Goal: Book appointment/travel/reservation

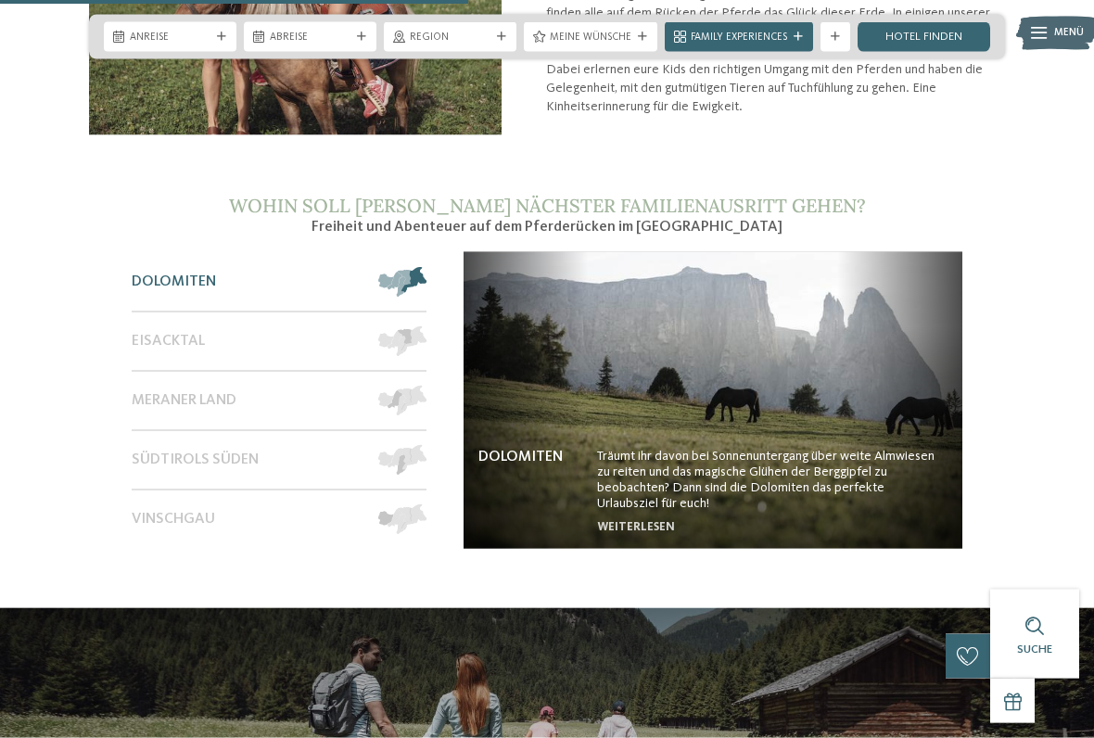
scroll to position [1018, 0]
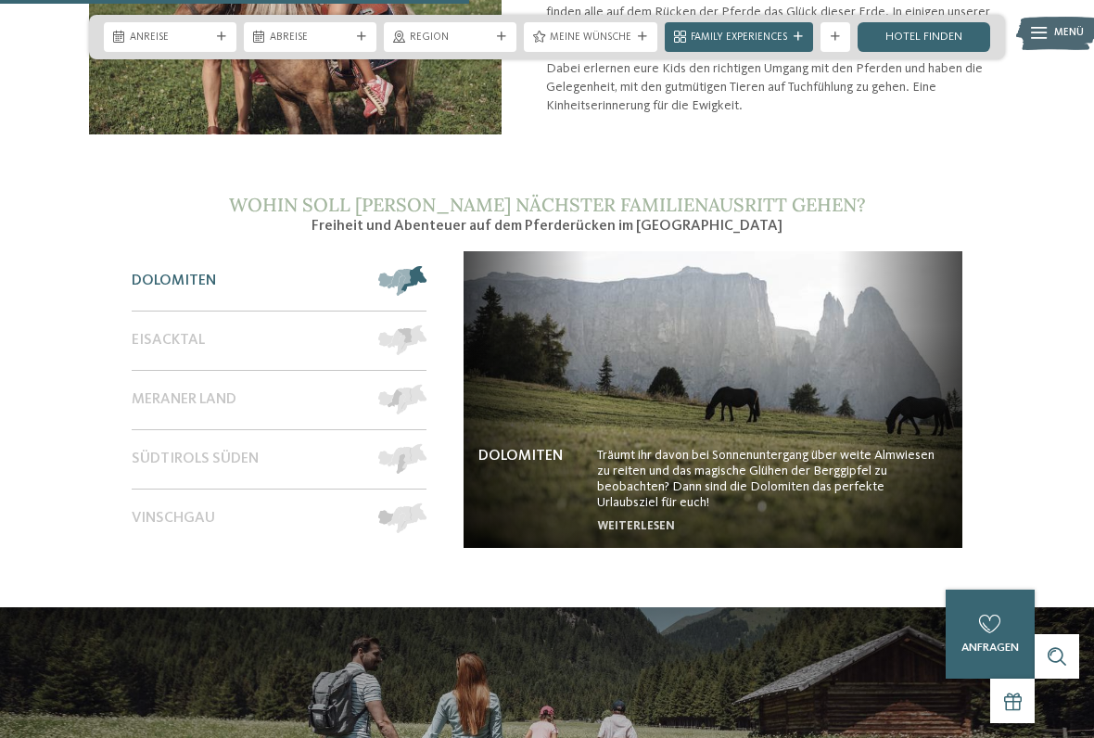
click at [182, 345] on span "Eisacktal" at bounding box center [168, 341] width 73 height 18
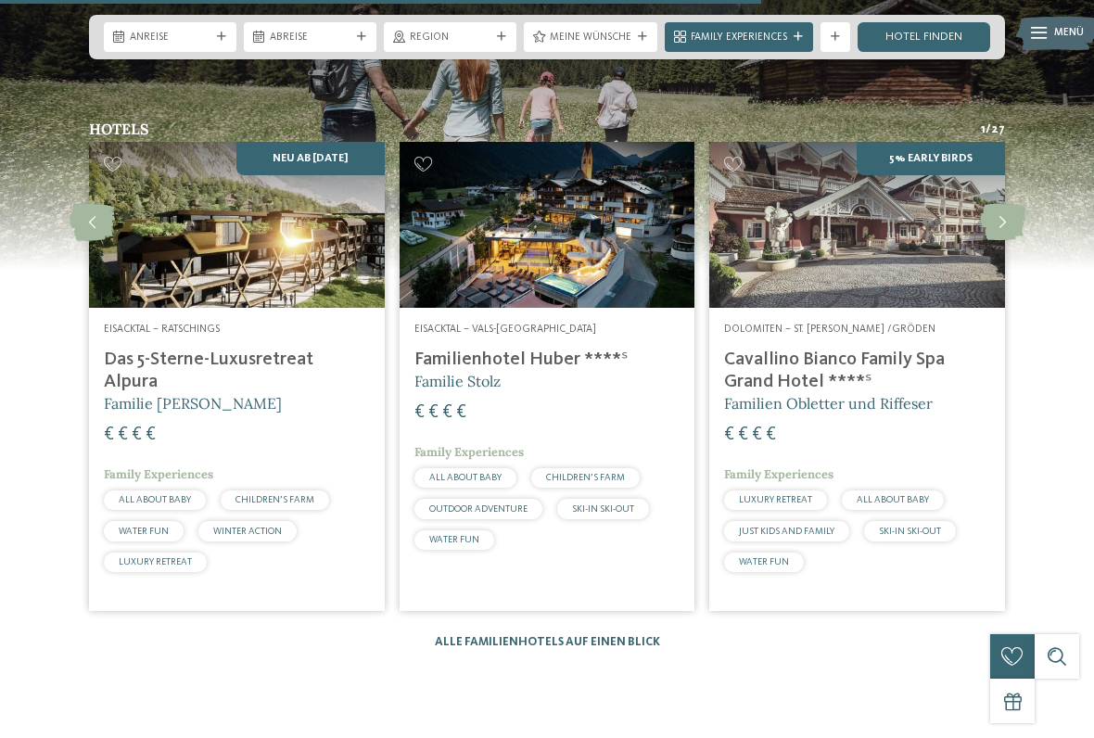
scroll to position [1651, 0]
click at [588, 639] on link "Alle Familienhotels auf einen Blick" at bounding box center [547, 643] width 225 height 12
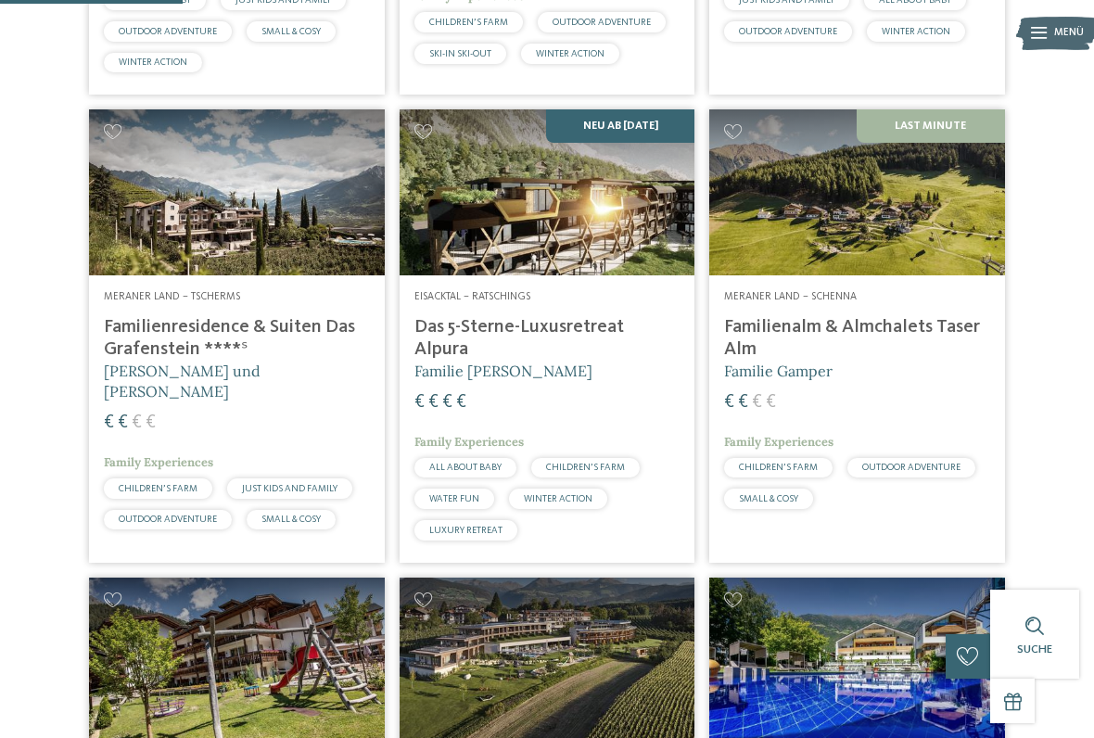
scroll to position [779, 0]
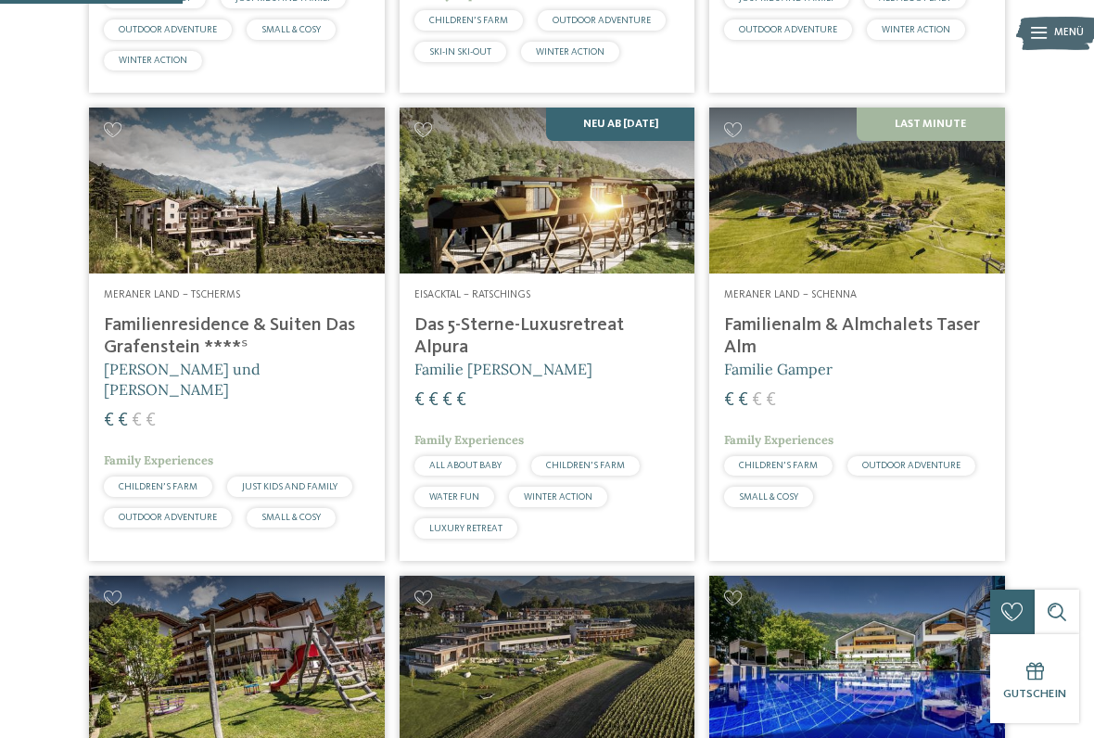
click at [898, 267] on img at bounding box center [857, 191] width 296 height 166
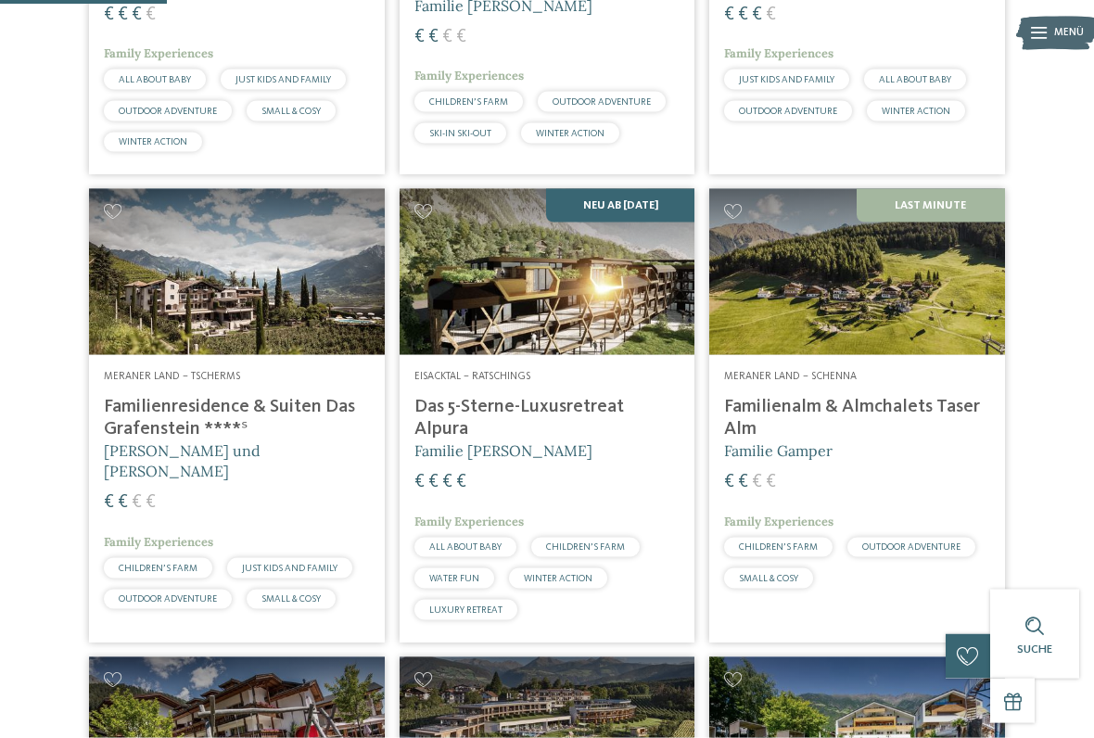
scroll to position [712, 0]
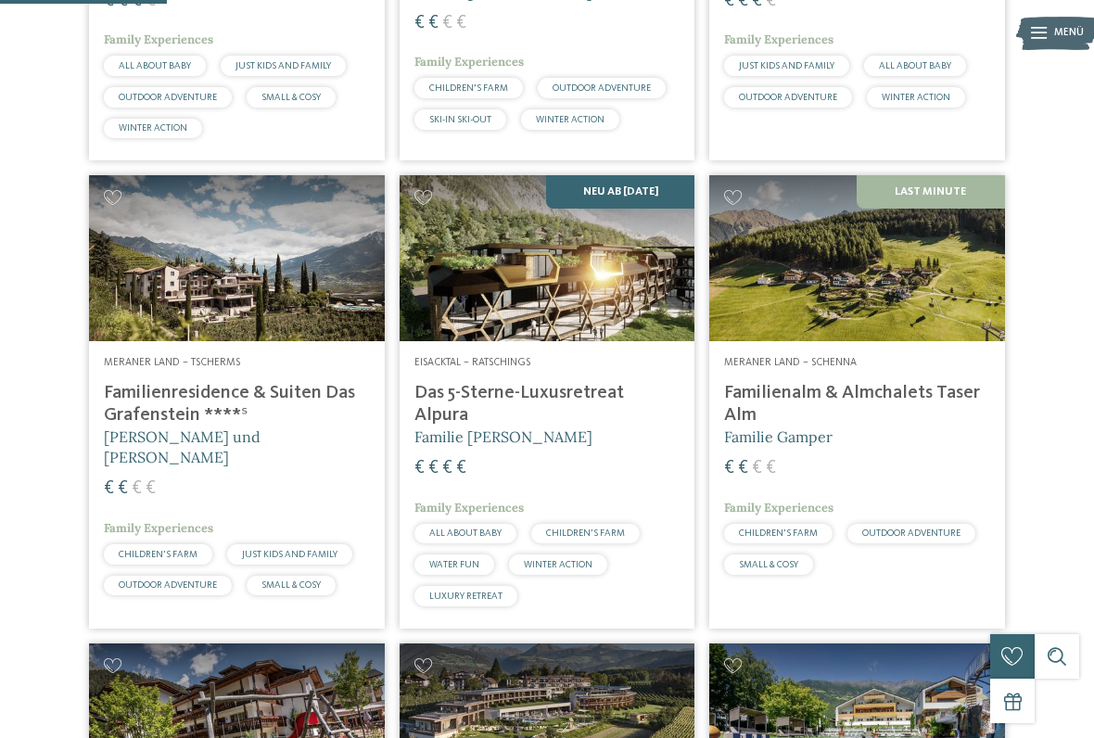
click at [568, 471] on div "€ € € €" at bounding box center [547, 468] width 266 height 25
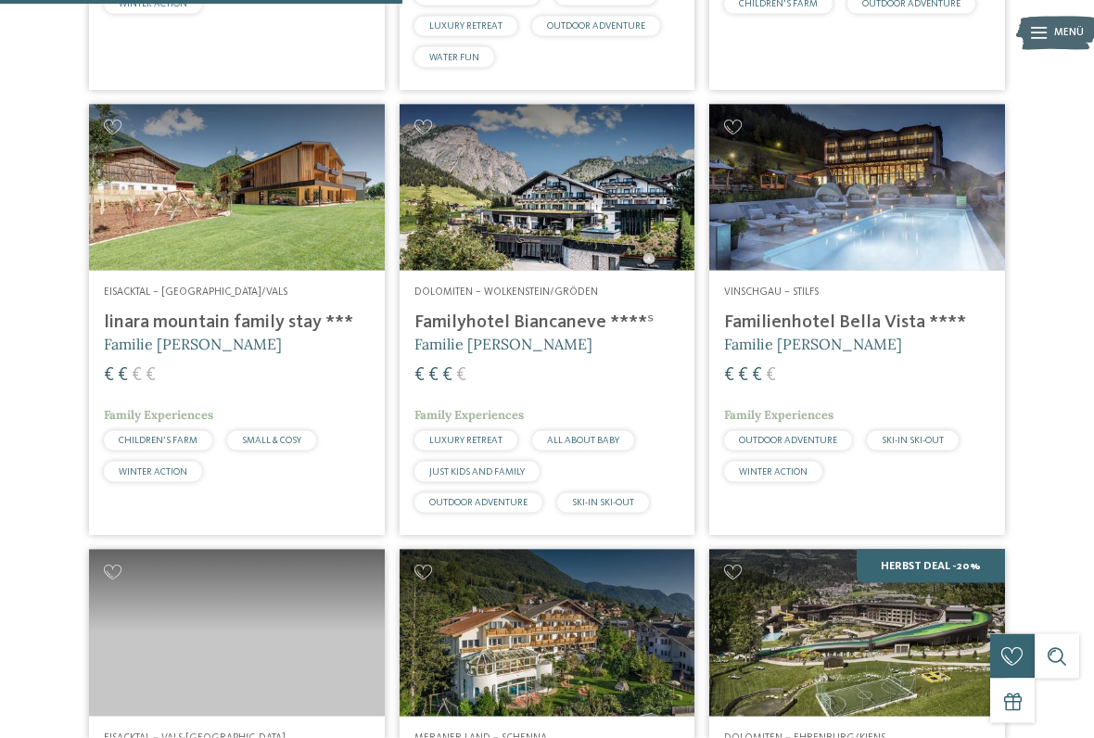
scroll to position [1720, 0]
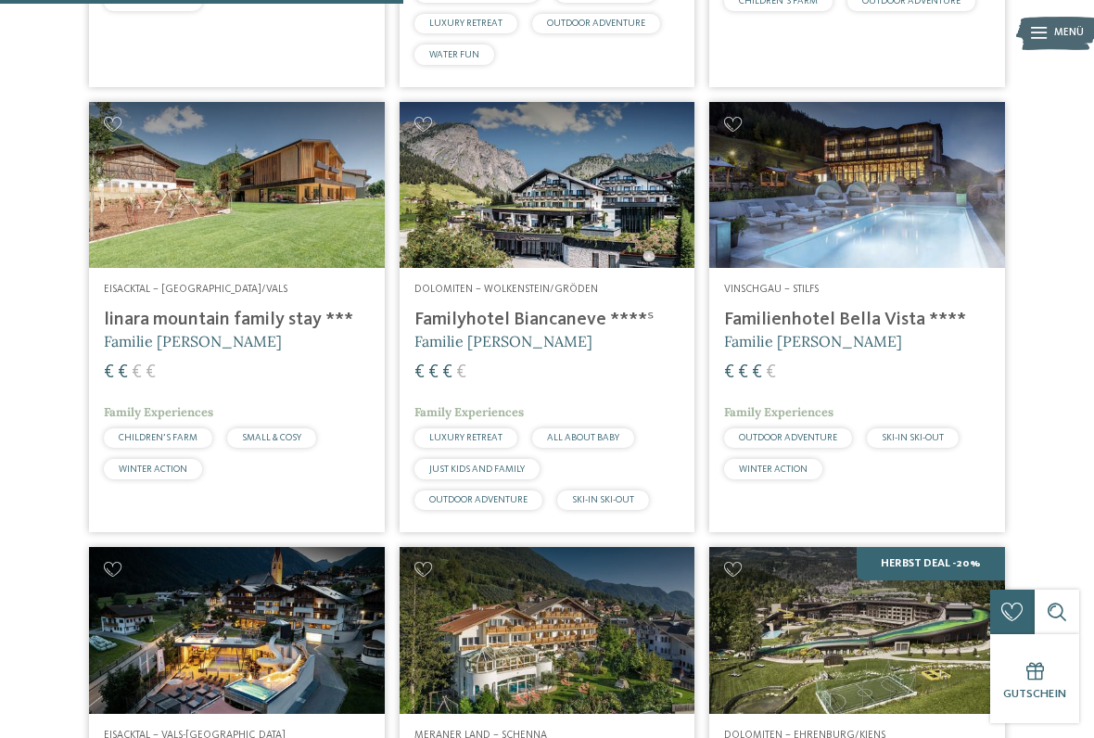
click at [217, 228] on img at bounding box center [237, 185] width 296 height 166
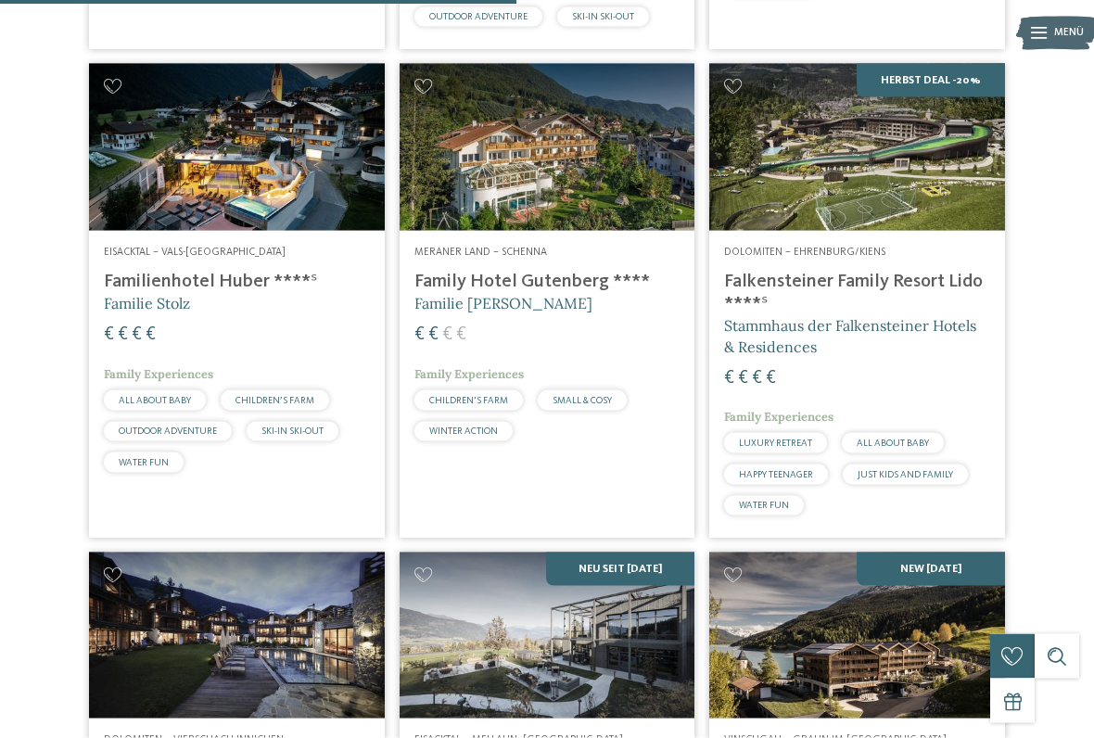
scroll to position [2205, 0]
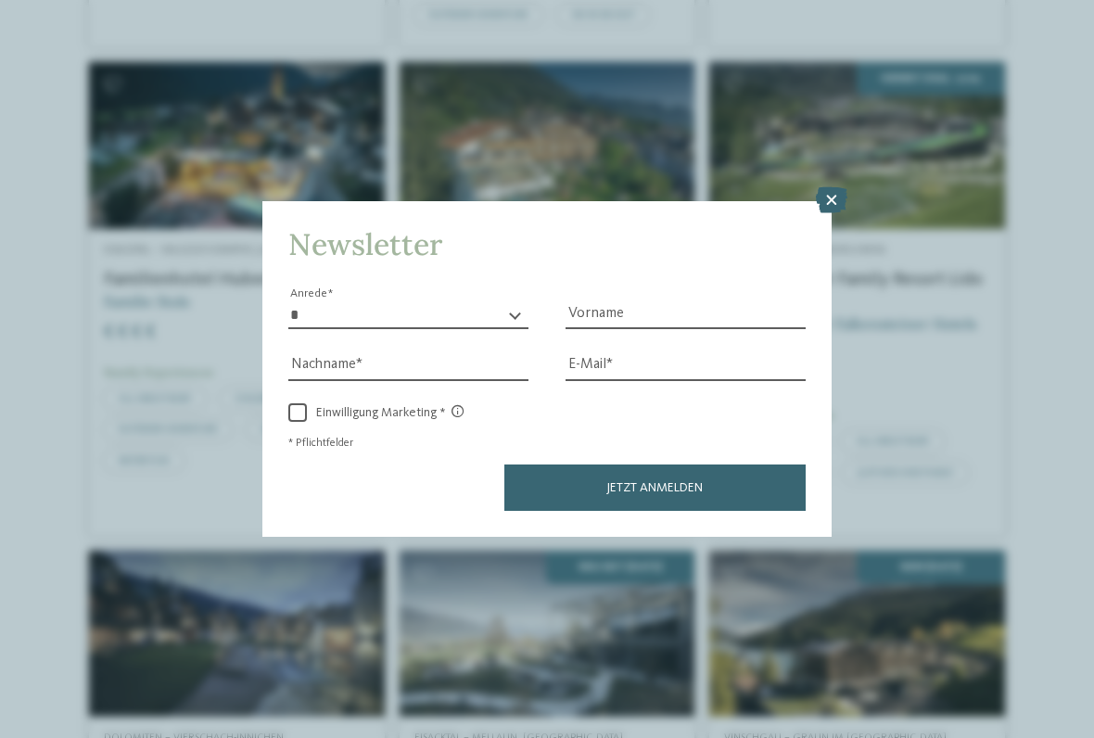
click at [826, 187] on icon at bounding box center [832, 200] width 32 height 26
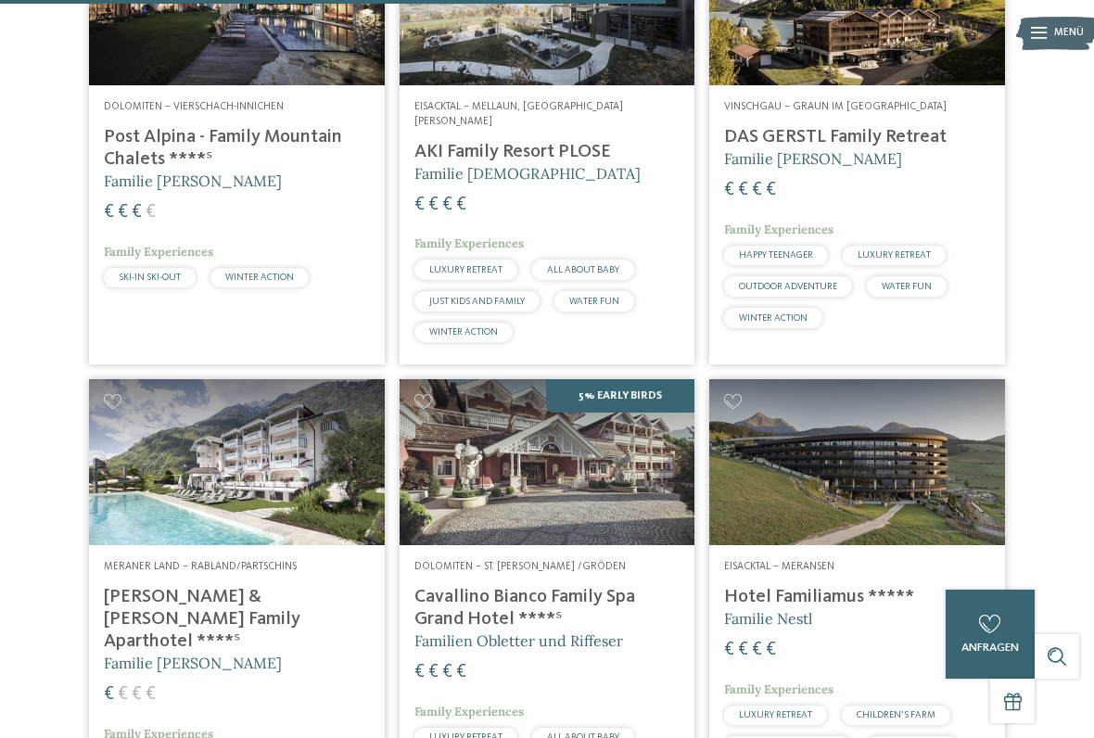
scroll to position [2840, 0]
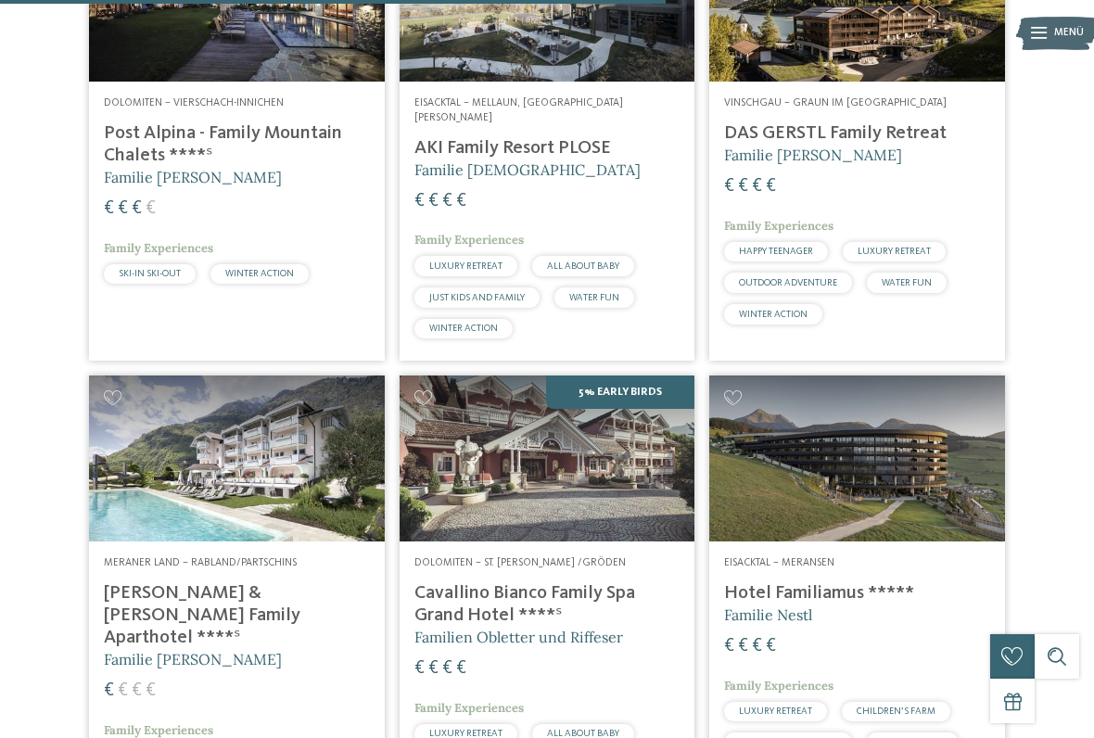
click at [222, 226] on div "Dolomiten – Vierschach-Innichen Post Alpina - Family Mountain Chalets ****ˢ Fam…" at bounding box center [237, 194] width 296 height 224
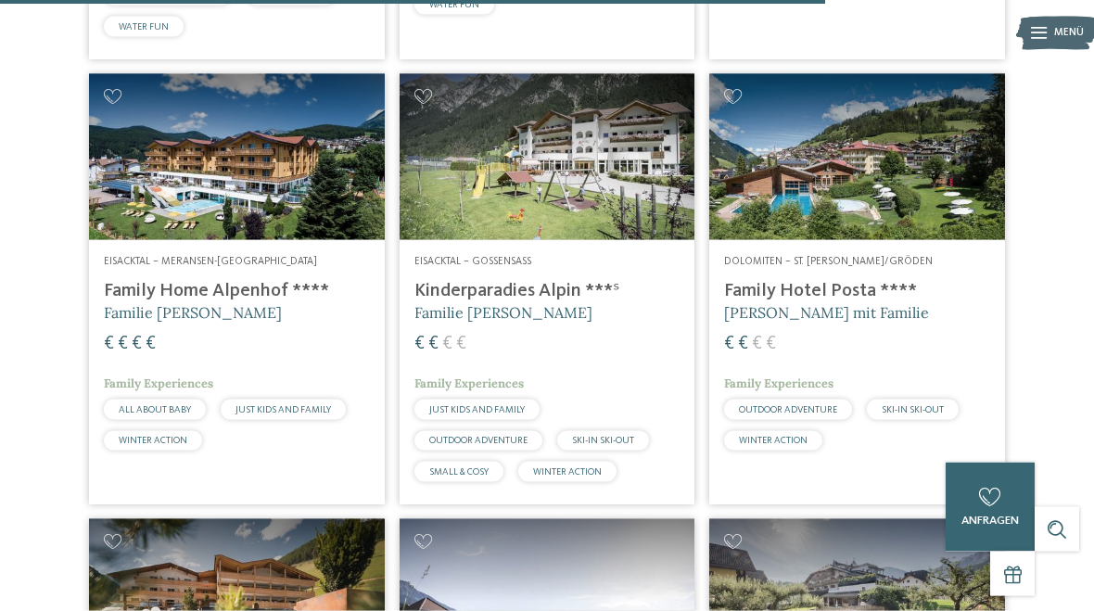
scroll to position [3613, 0]
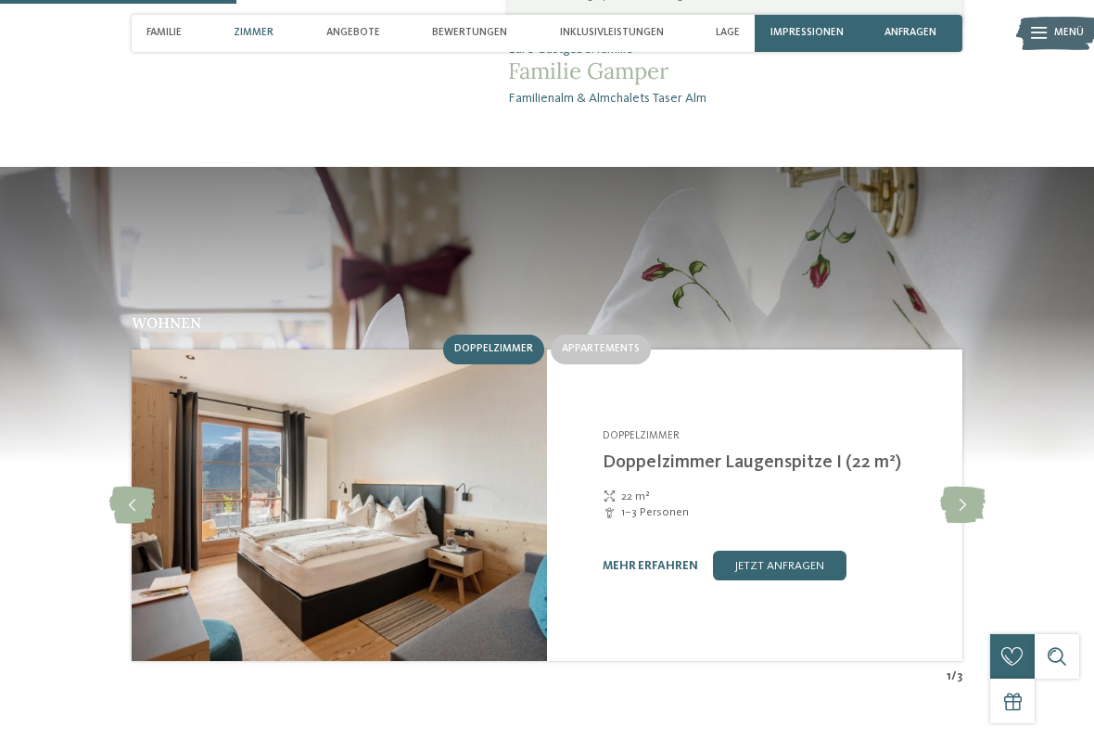
scroll to position [1277, 0]
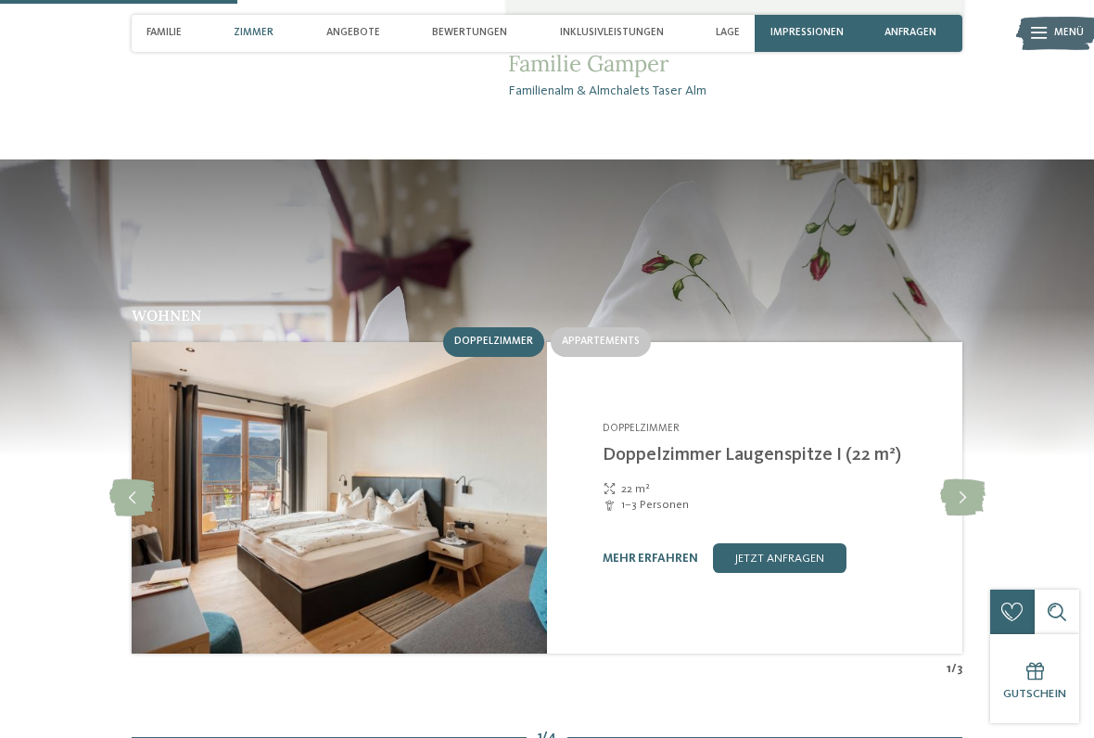
click at [614, 336] on span "Appartements" at bounding box center [601, 341] width 78 height 11
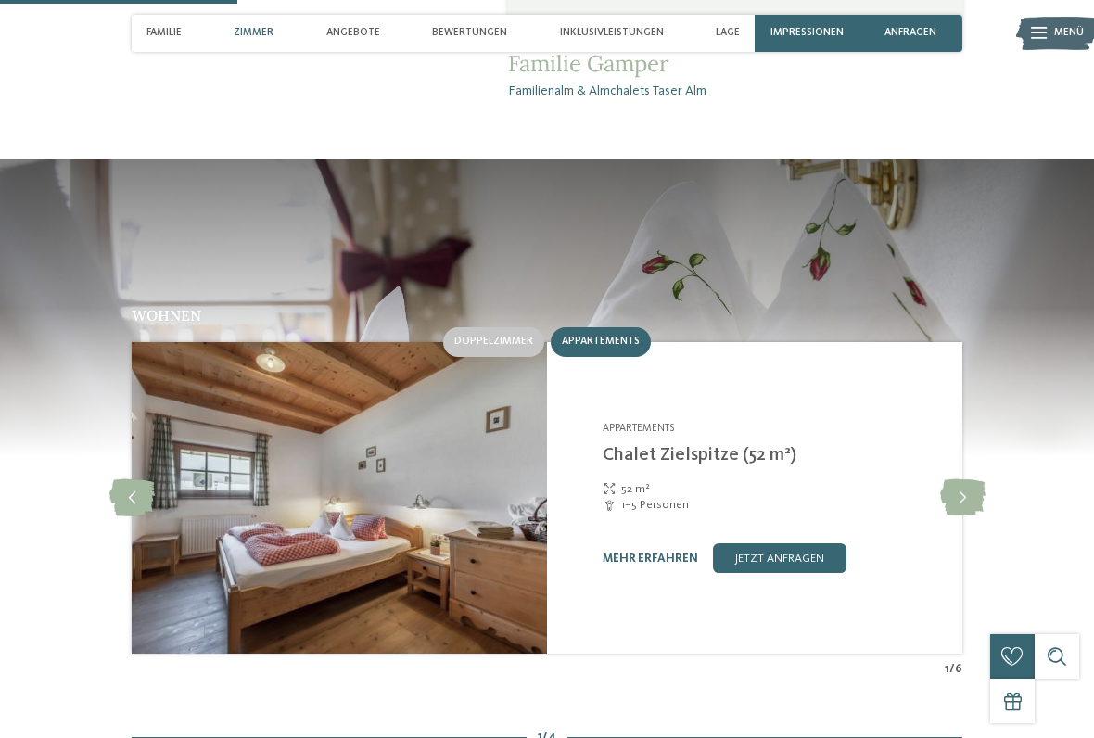
click at [638, 552] on link "mehr erfahren" at bounding box center [649, 558] width 95 height 12
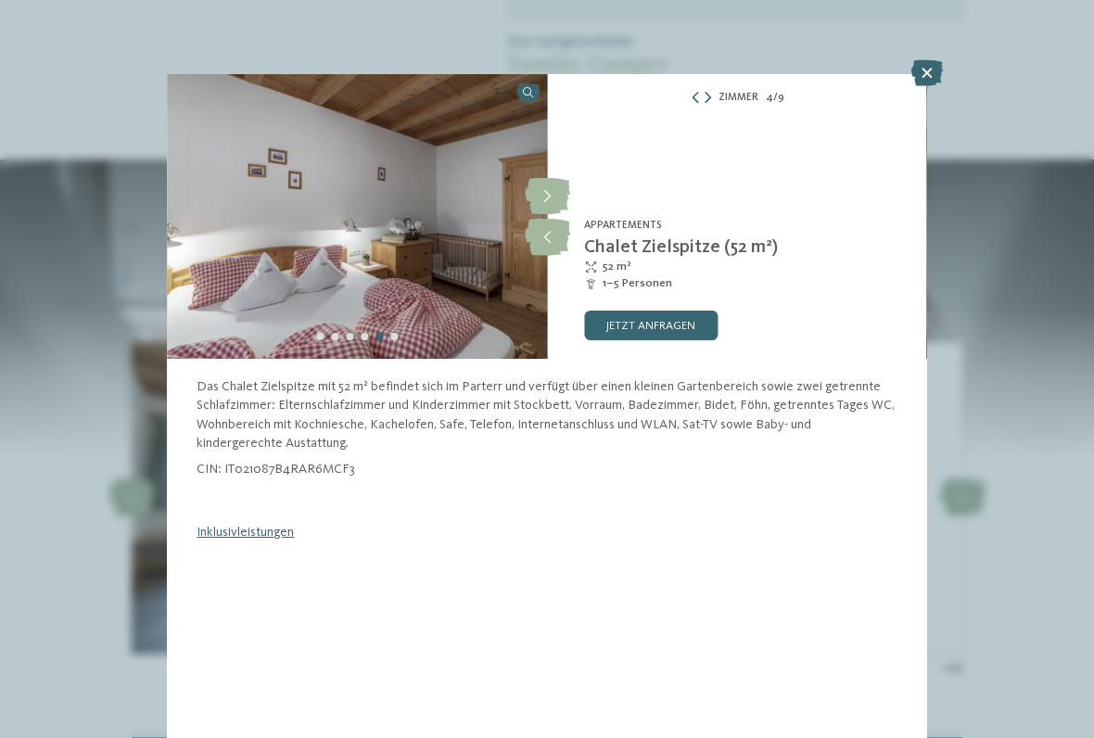
click at [923, 71] on icon at bounding box center [927, 73] width 32 height 26
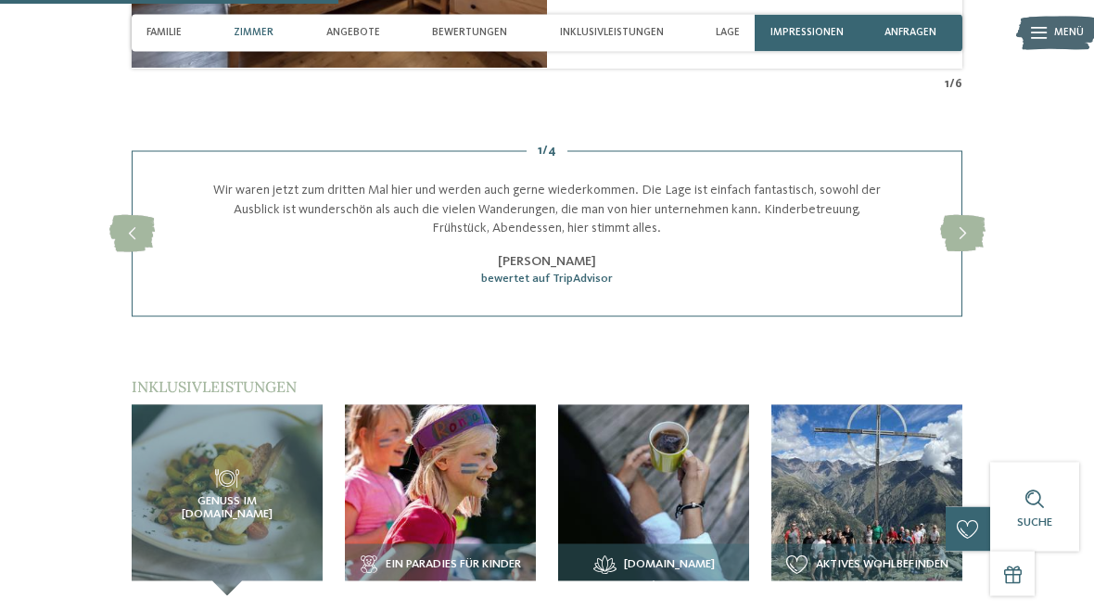
scroll to position [1844, 0]
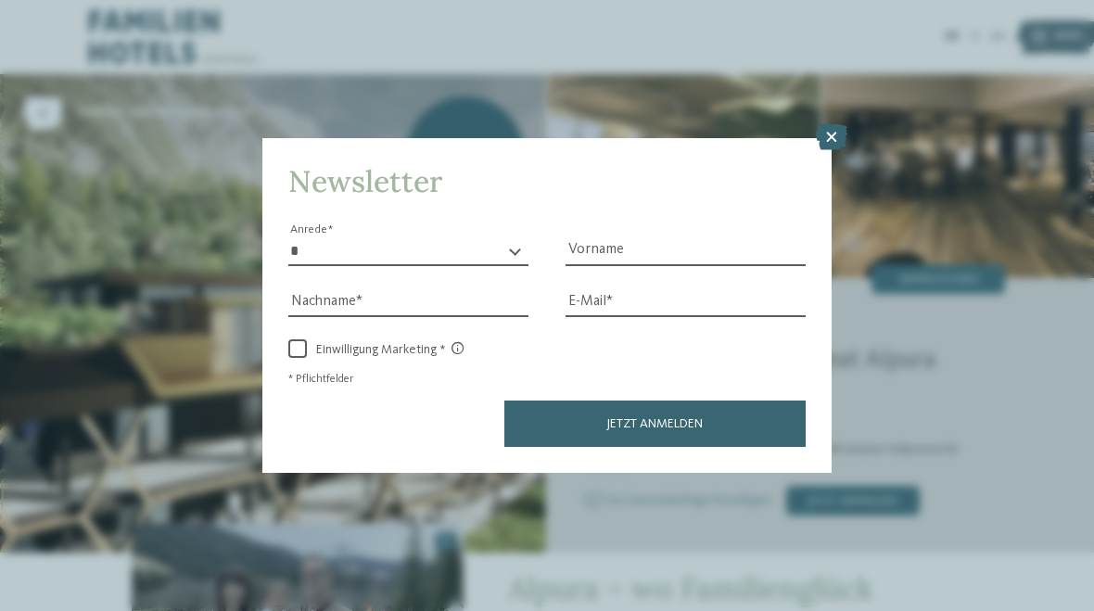
click at [830, 124] on icon at bounding box center [832, 137] width 32 height 26
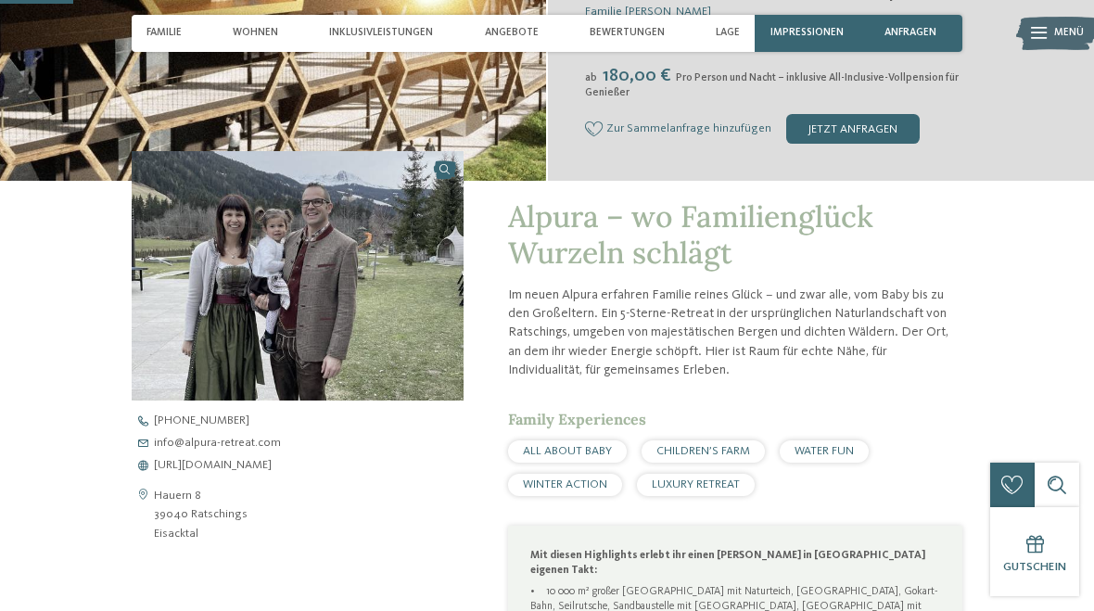
scroll to position [362, 0]
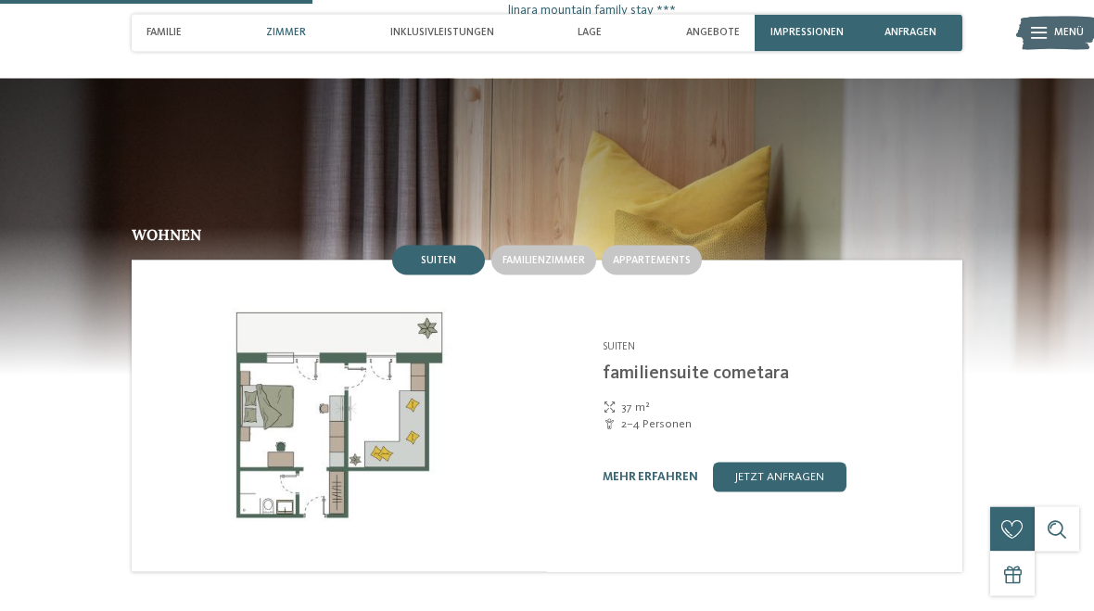
scroll to position [1404, 0]
click at [553, 254] on span "Familienzimmer" at bounding box center [543, 259] width 82 height 11
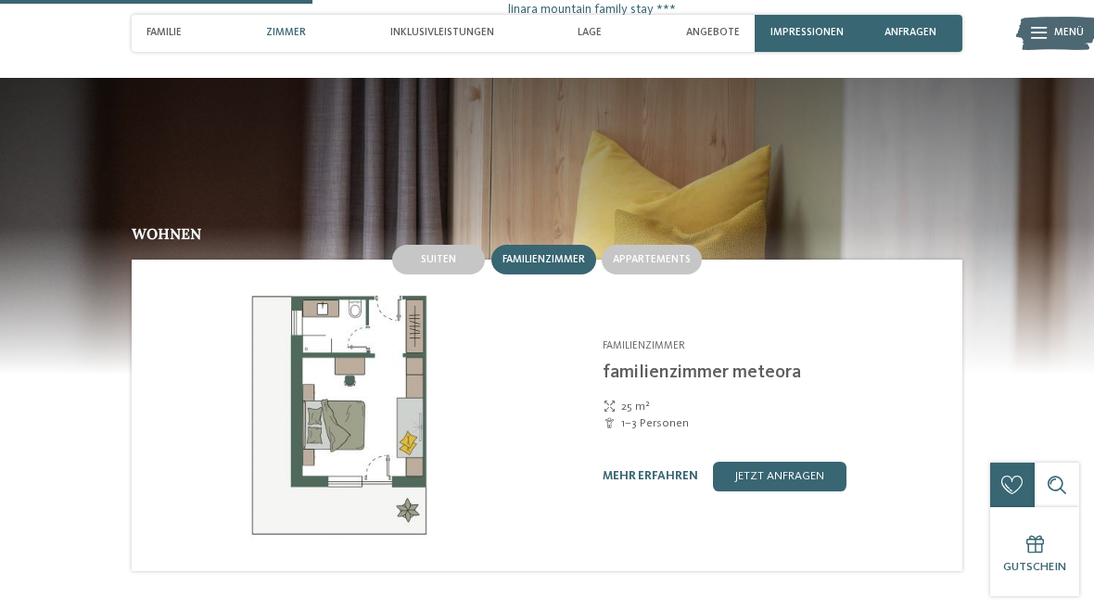
click at [670, 254] on span "Appartements" at bounding box center [652, 259] width 78 height 11
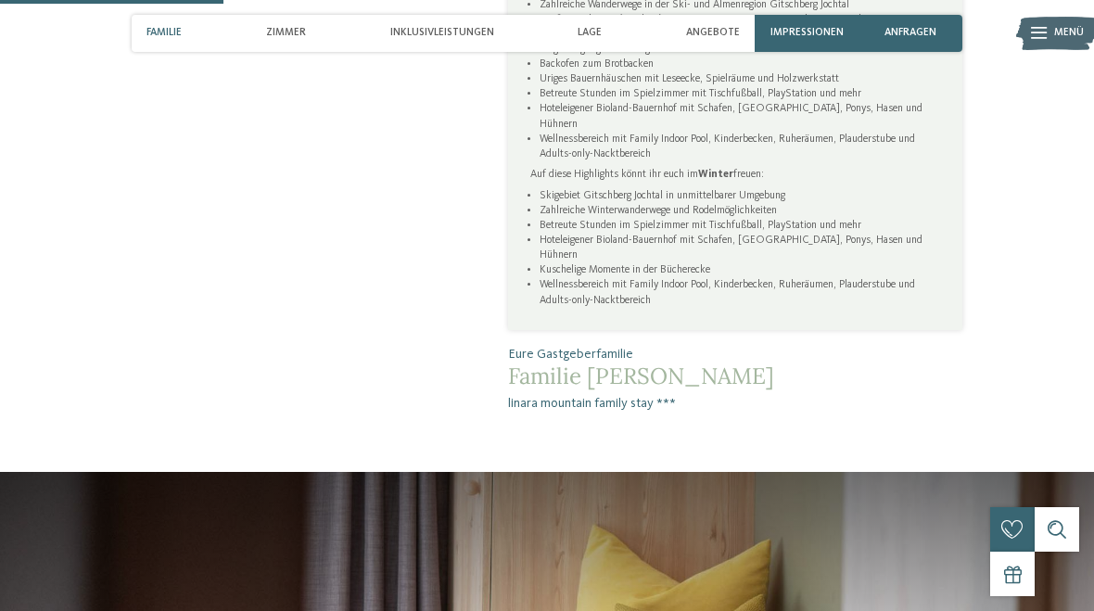
scroll to position [1007, 0]
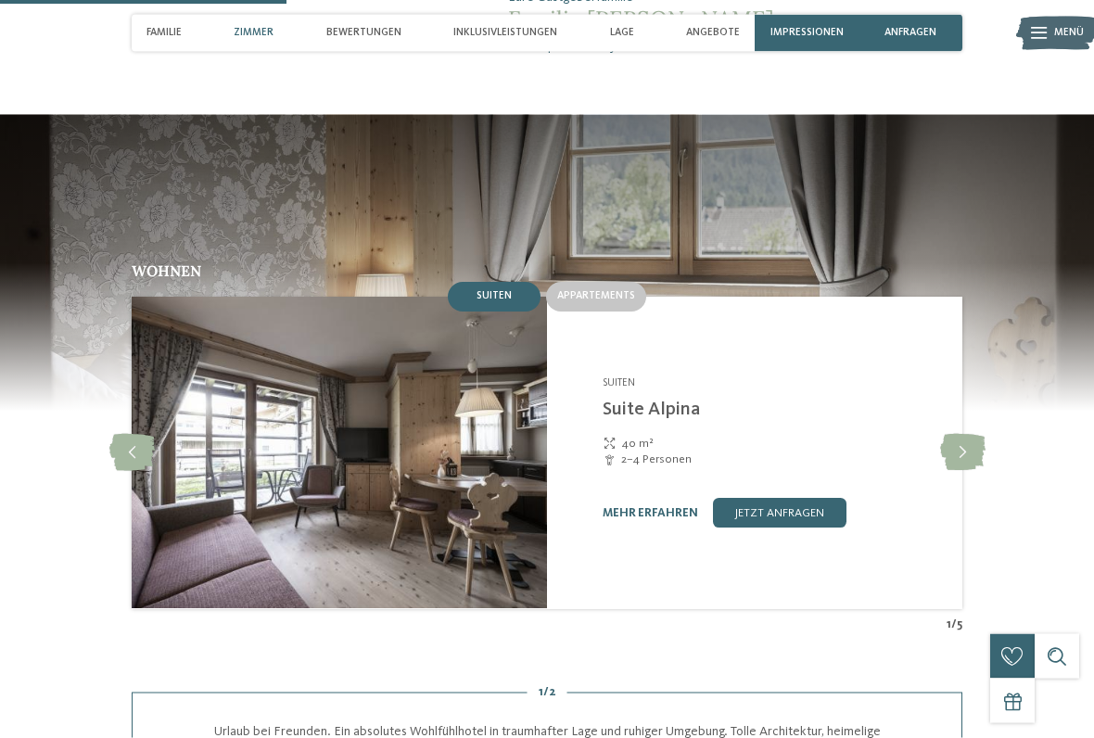
scroll to position [1371, 0]
click at [612, 290] on span "Appartements" at bounding box center [596, 295] width 78 height 11
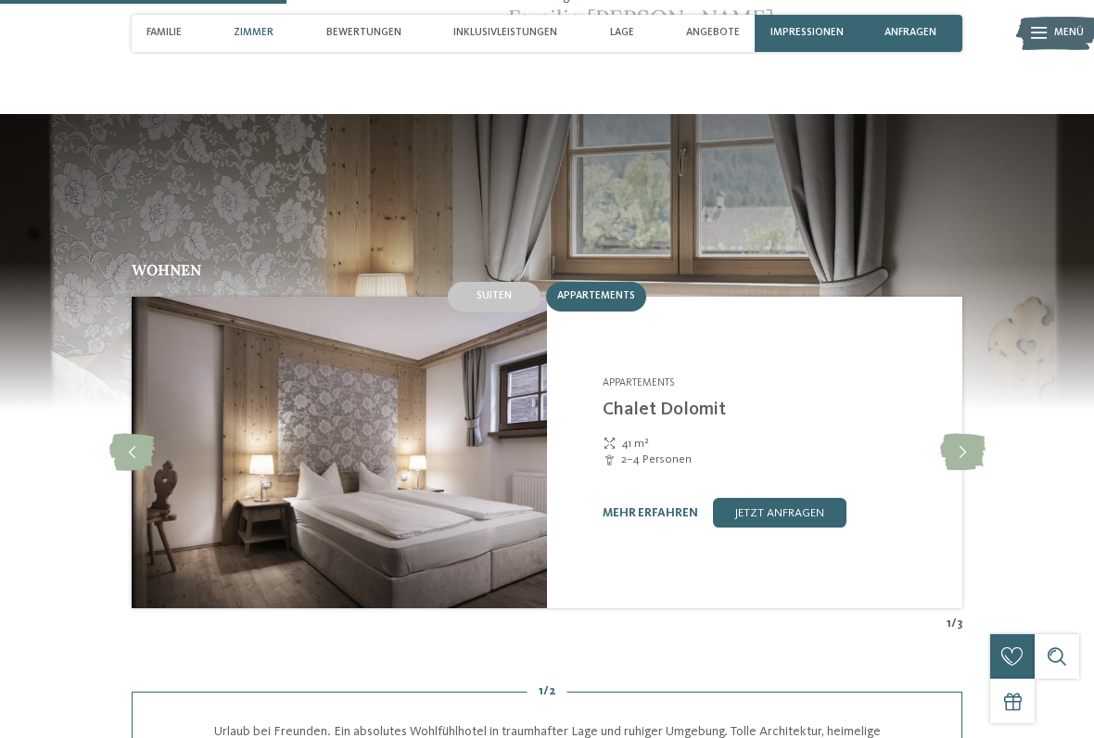
click at [501, 290] on span "Suiten" at bounding box center [493, 295] width 35 height 11
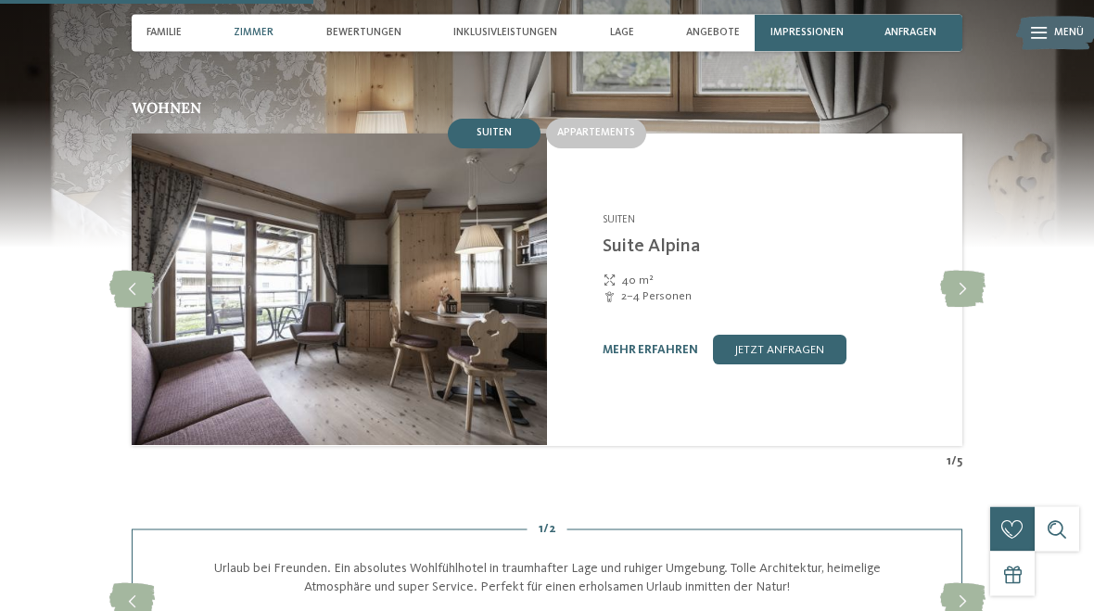
scroll to position [1524, 0]
